Goal: Task Accomplishment & Management: Manage account settings

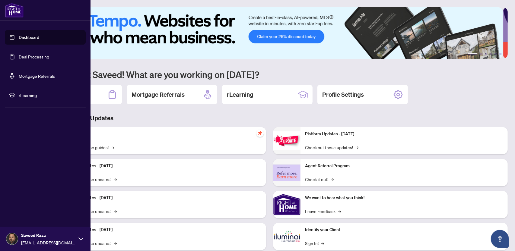
click at [26, 57] on link "Deal Processing" at bounding box center [34, 56] width 30 height 5
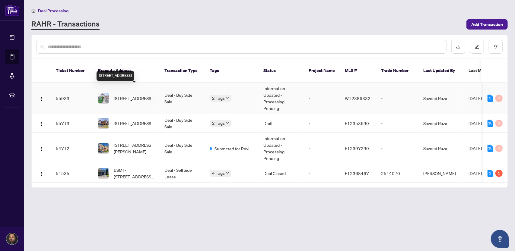
click at [133, 95] on span "[STREET_ADDRESS]" at bounding box center [133, 98] width 39 height 7
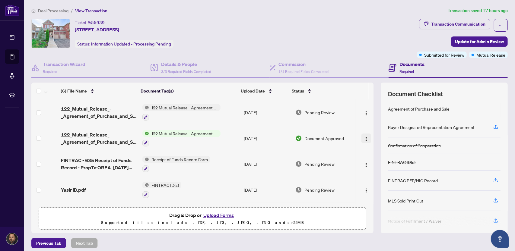
click at [364, 139] on img "button" at bounding box center [366, 139] width 5 height 5
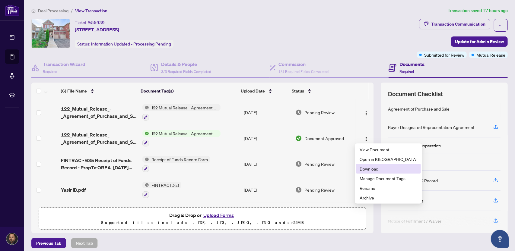
click at [370, 171] on span "Download" at bounding box center [389, 169] width 58 height 7
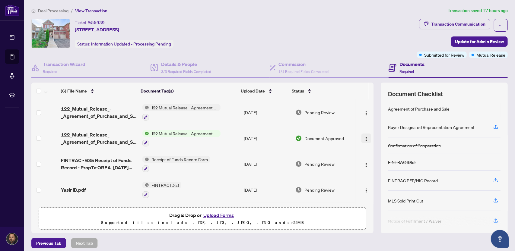
click at [364, 138] on img "button" at bounding box center [366, 139] width 5 height 5
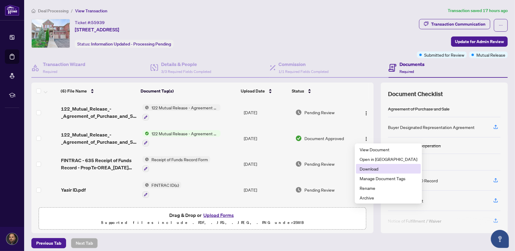
click at [368, 168] on span "Download" at bounding box center [389, 169] width 58 height 7
